Goal: Transaction & Acquisition: Purchase product/service

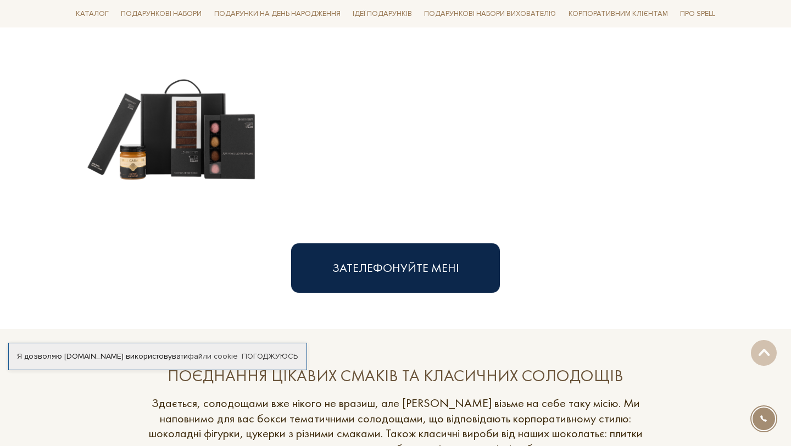
scroll to position [247, 0]
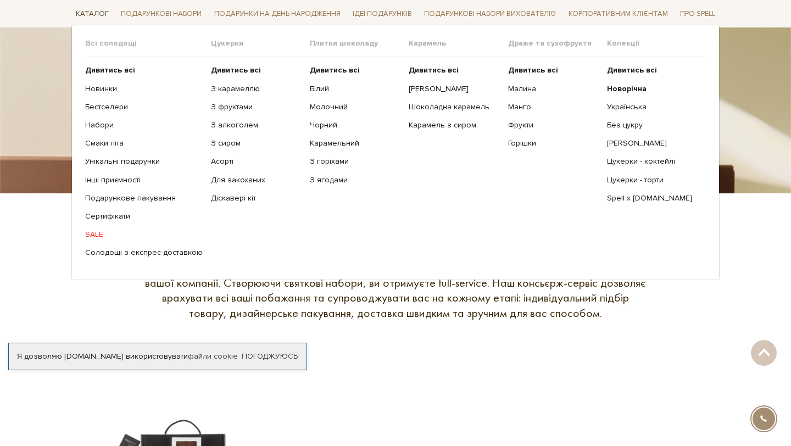
click at [99, 10] on link "Каталог" at bounding box center [92, 13] width 42 height 17
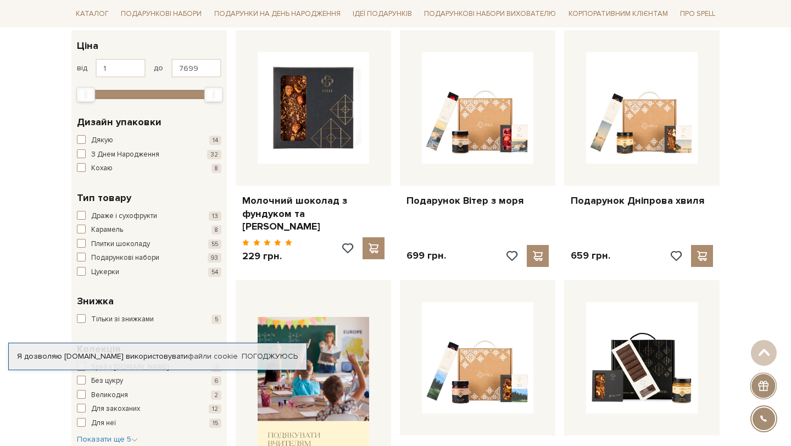
scroll to position [187, 0]
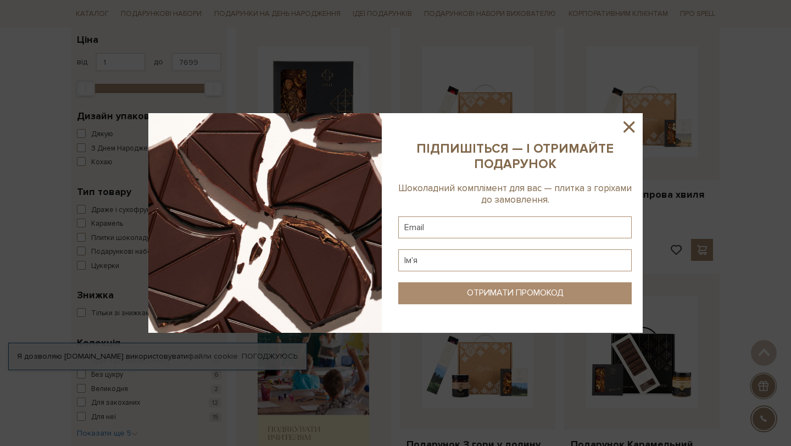
click at [624, 125] on icon at bounding box center [629, 127] width 19 height 19
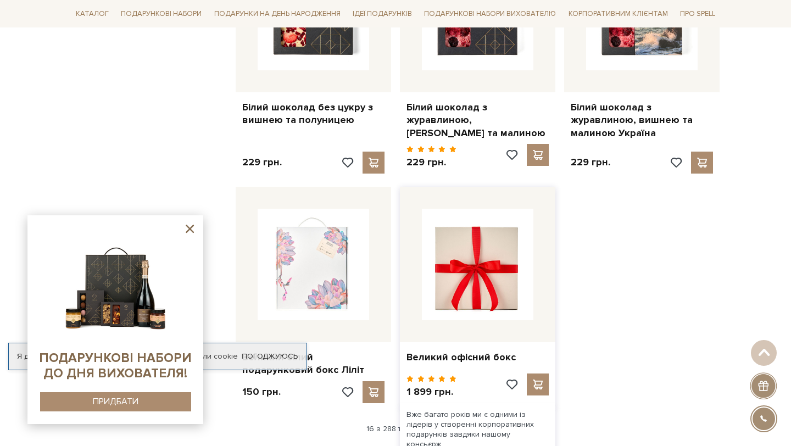
scroll to position [1131, 0]
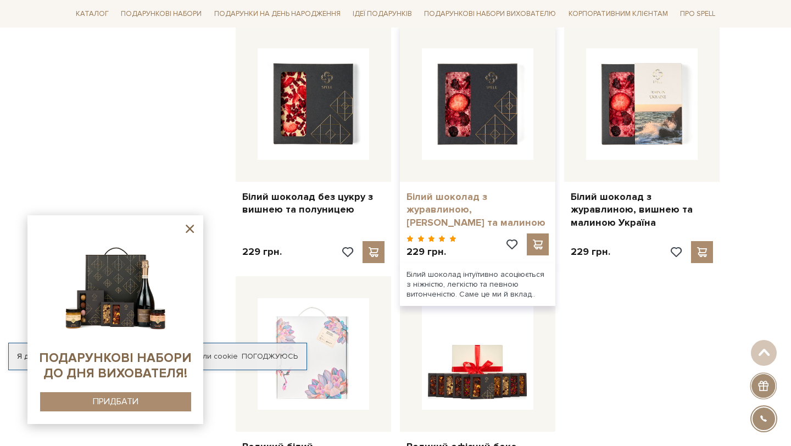
click at [503, 191] on link "Білий шоколад з журавлиною, [PERSON_NAME] та малиною" at bounding box center [478, 210] width 142 height 38
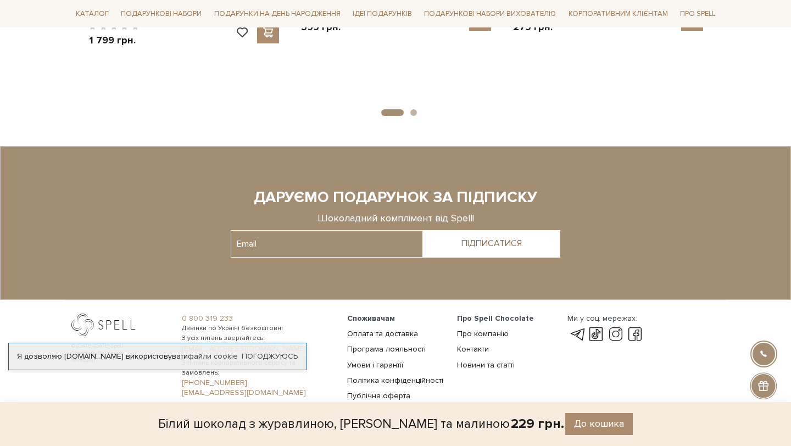
scroll to position [945, 0]
